Goal: Information Seeking & Learning: Learn about a topic

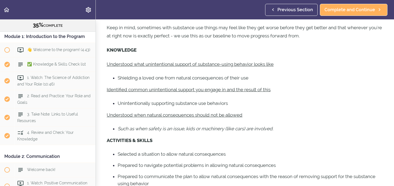
scroll to position [50, 0]
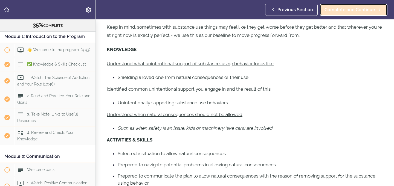
click at [343, 11] on span "Complete and Continue" at bounding box center [350, 10] width 51 height 7
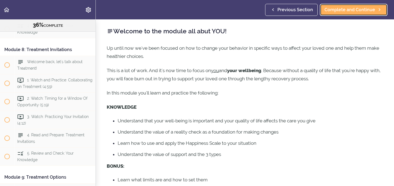
scroll to position [885, 0]
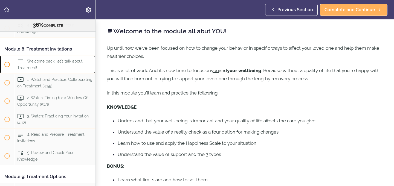
click at [26, 61] on div "Welcome back, let's talk about Treatment!" at bounding box center [54, 65] width 81 height 18
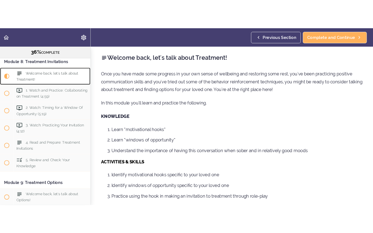
scroll to position [900, 0]
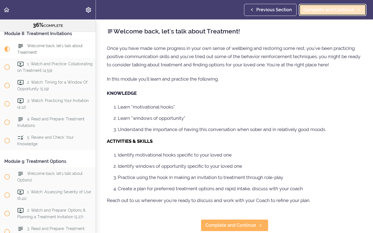
click at [323, 11] on span "Complete and Continue" at bounding box center [328, 10] width 51 height 7
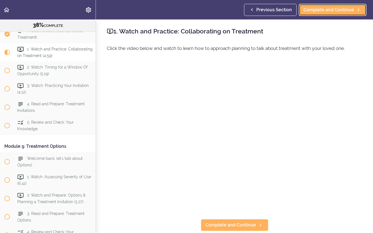
scroll to position [919, 0]
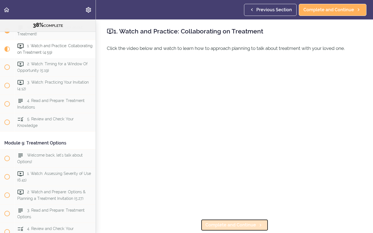
click at [215, 186] on span "Complete and Continue" at bounding box center [230, 224] width 51 height 7
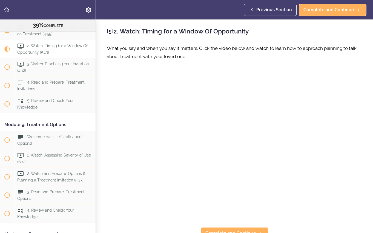
scroll to position [6, 0]
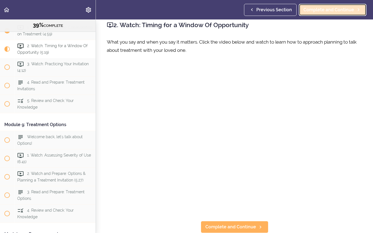
click at [333, 11] on span "Complete and Continue" at bounding box center [328, 10] width 51 height 7
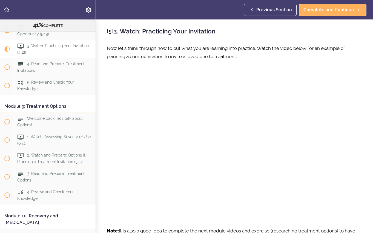
scroll to position [37, 0]
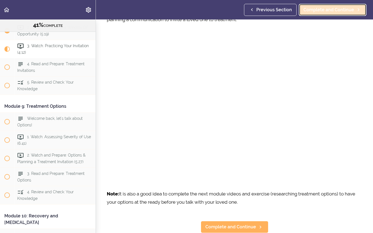
click at [324, 8] on span "Complete and Continue" at bounding box center [328, 10] width 51 height 7
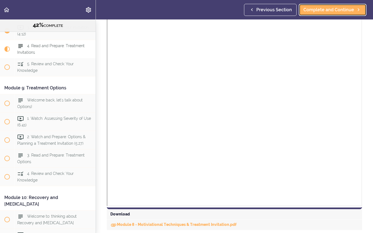
scroll to position [352, 0]
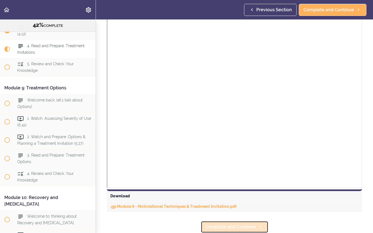
click at [225, 186] on span "Complete and Continue" at bounding box center [230, 226] width 51 height 7
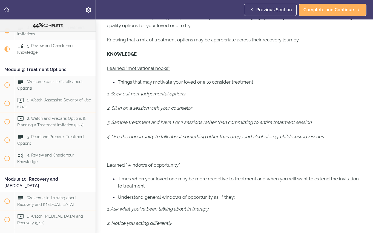
scroll to position [56, 0]
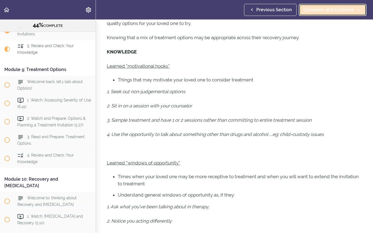
click at [320, 8] on span "Complete and Continue" at bounding box center [328, 10] width 51 height 7
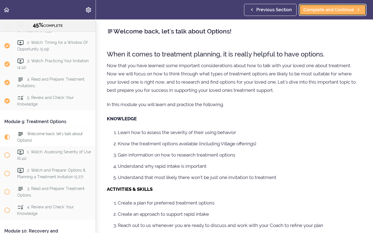
scroll to position [21, 0]
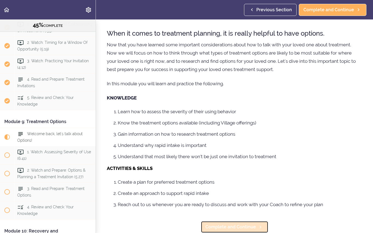
click at [223, 186] on span "Complete and Continue" at bounding box center [230, 226] width 51 height 7
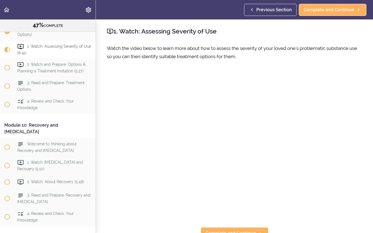
scroll to position [1047, 0]
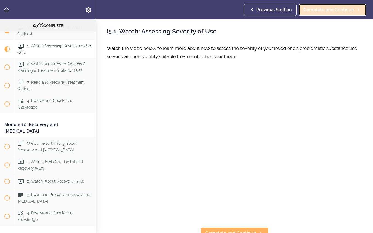
click at [340, 13] on span "Complete and Continue" at bounding box center [328, 10] width 51 height 7
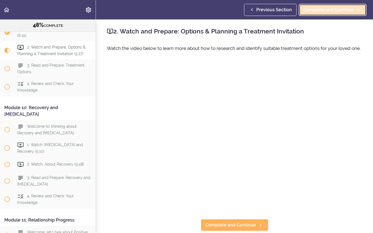
scroll to position [1065, 0]
